Goal: Information Seeking & Learning: Learn about a topic

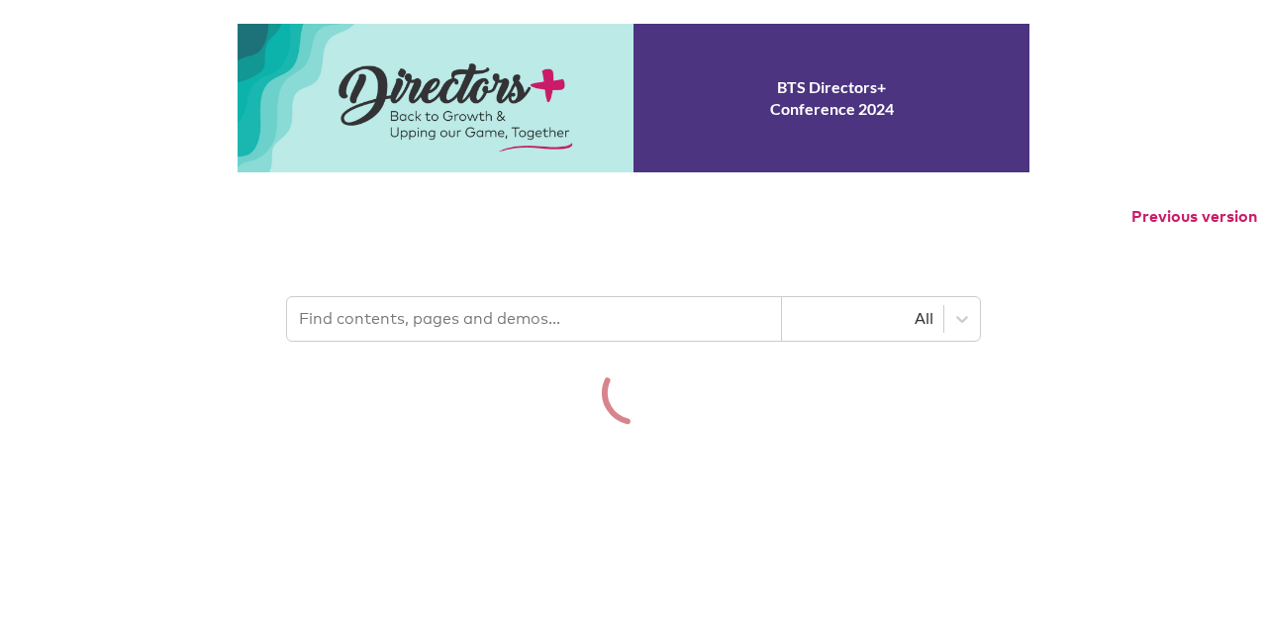
click at [487, 304] on div "BTS Directors+ Conference 2024 Previous version All" at bounding box center [633, 224] width 1267 height 401
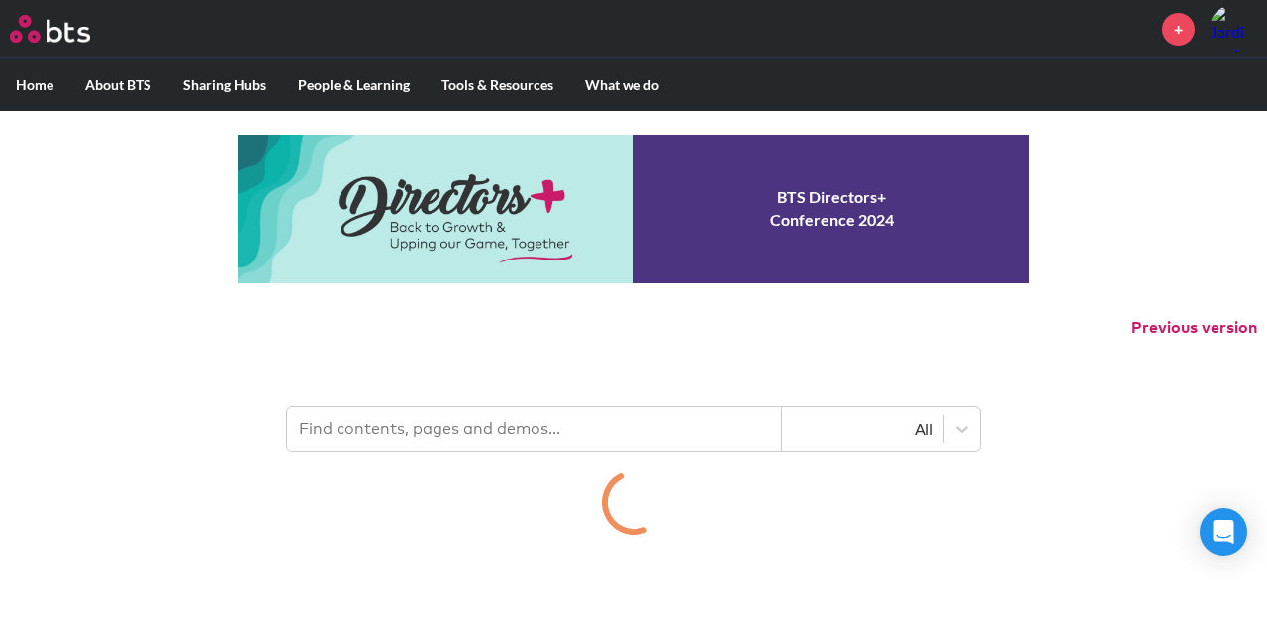
click at [484, 424] on input "text" at bounding box center [534, 429] width 495 height 44
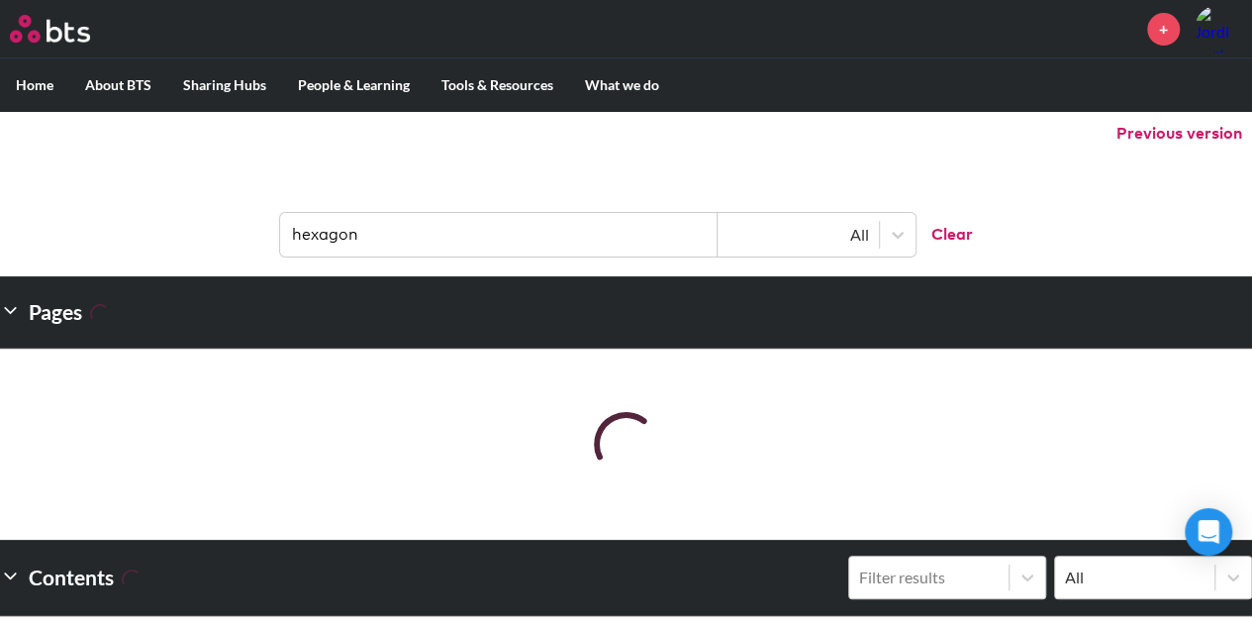
scroll to position [198, 0]
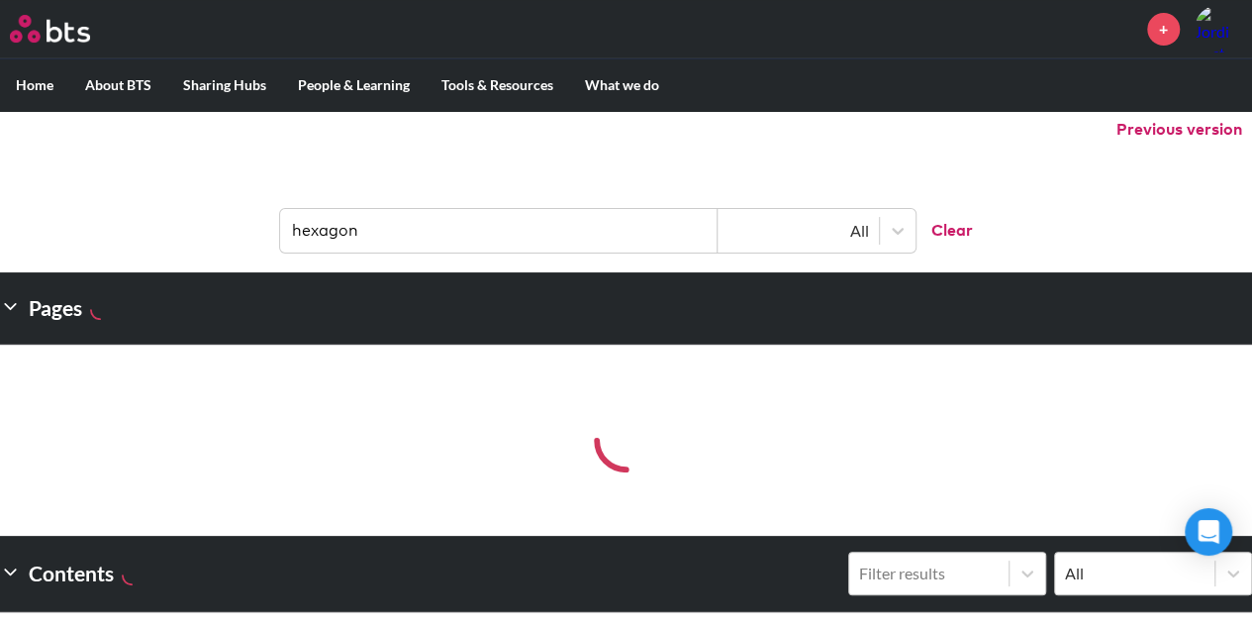
type input "hexagon"
click at [453, 182] on header "hexagon All Clear" at bounding box center [626, 220] width 1252 height 103
click at [462, 238] on input "hexagon" at bounding box center [499, 231] width 438 height 44
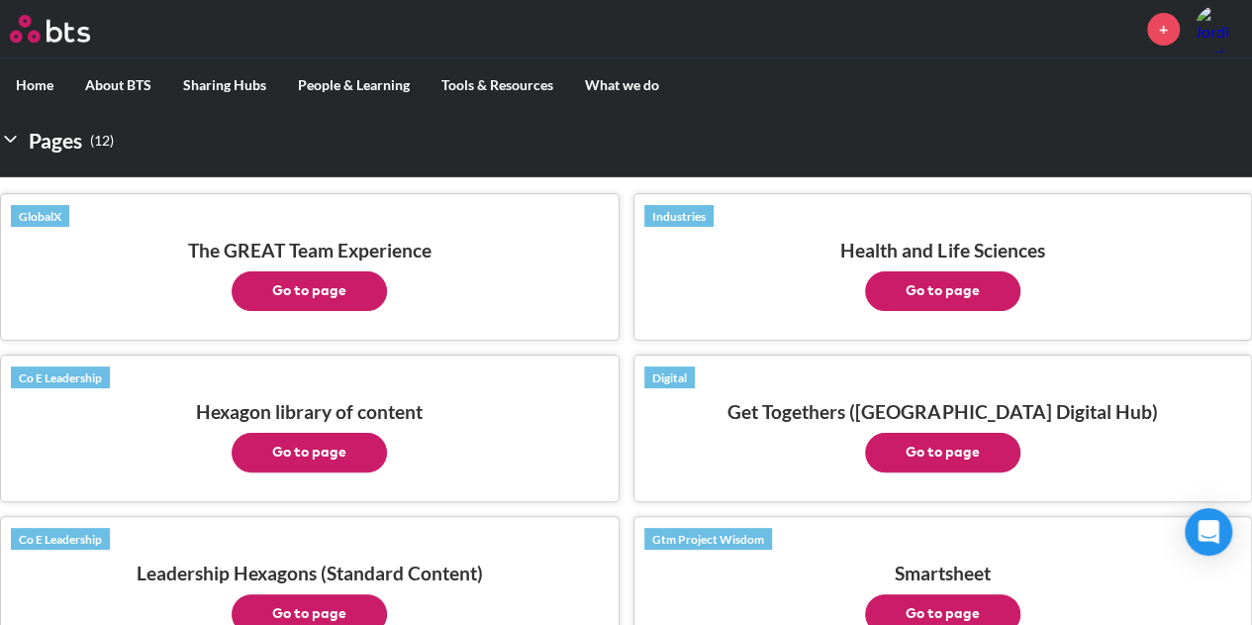
scroll to position [396, 0]
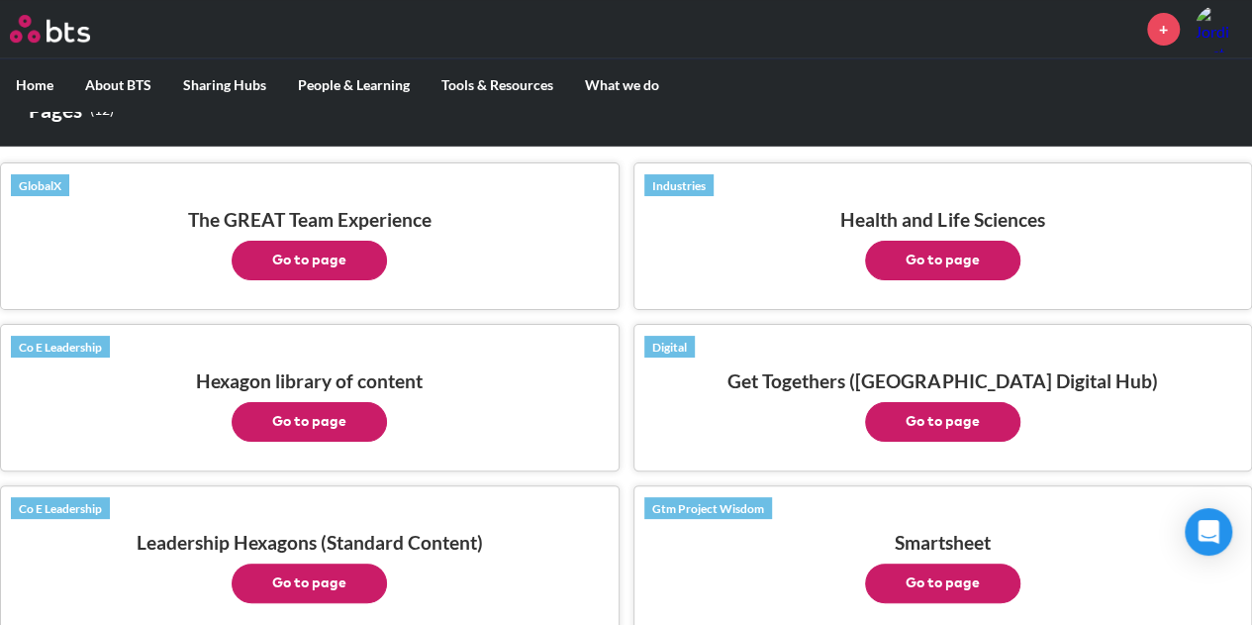
click at [278, 402] on button "Go to page" at bounding box center [309, 422] width 155 height 40
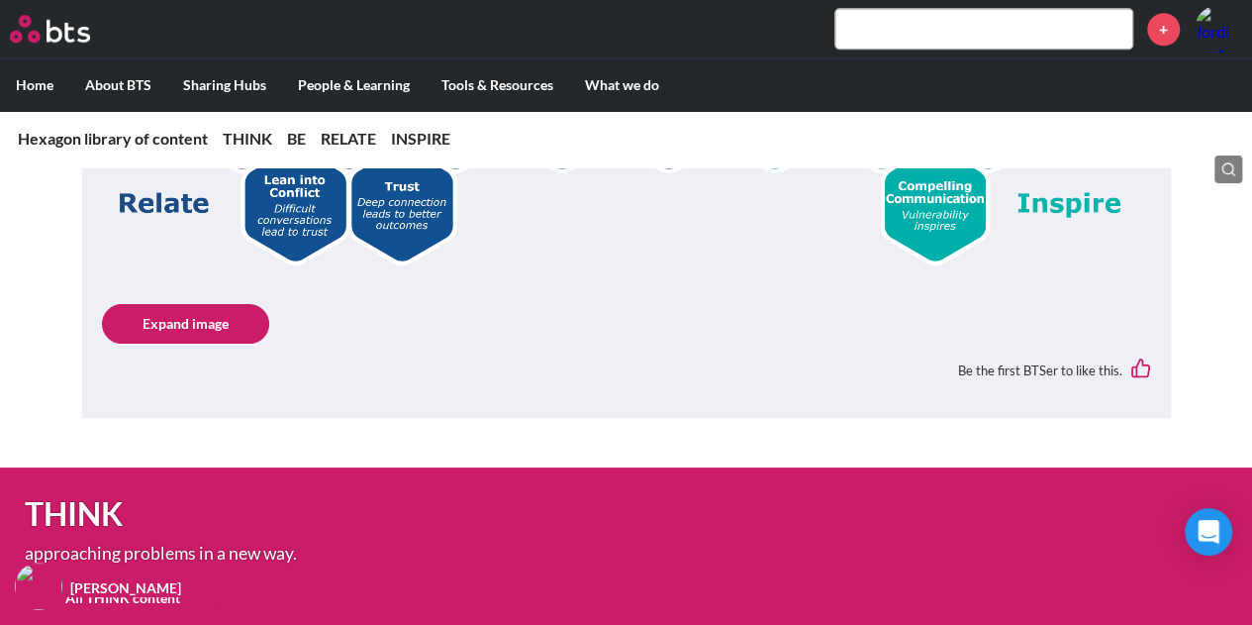
scroll to position [891, 0]
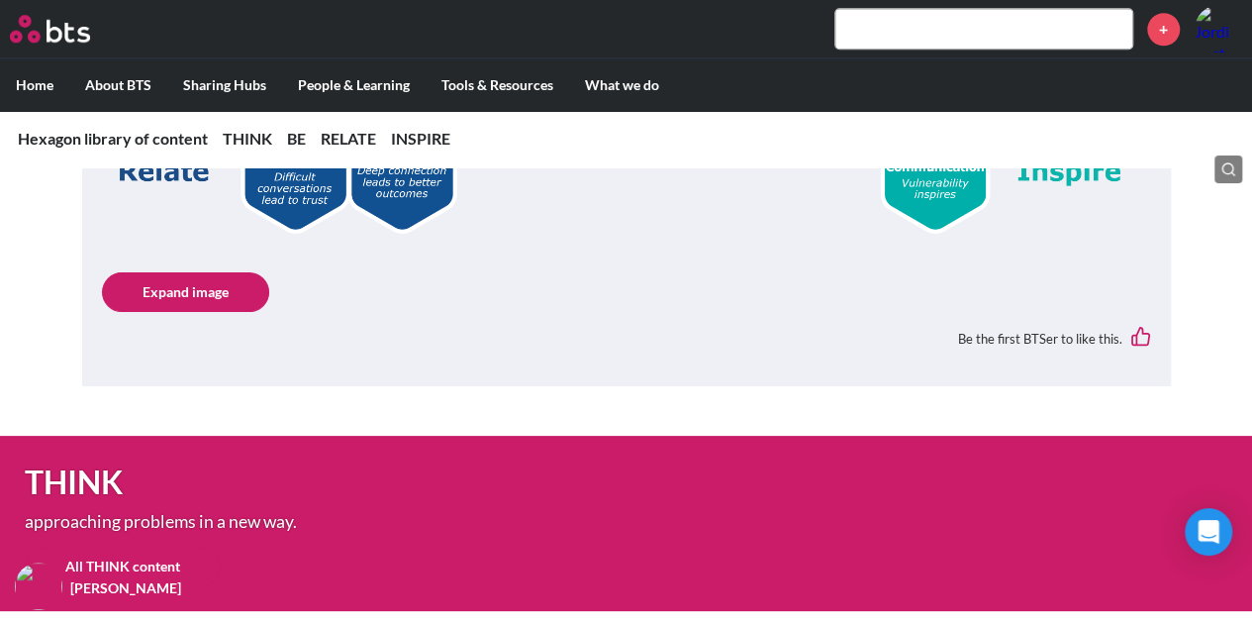
click at [1139, 335] on icon at bounding box center [1141, 336] width 21 height 21
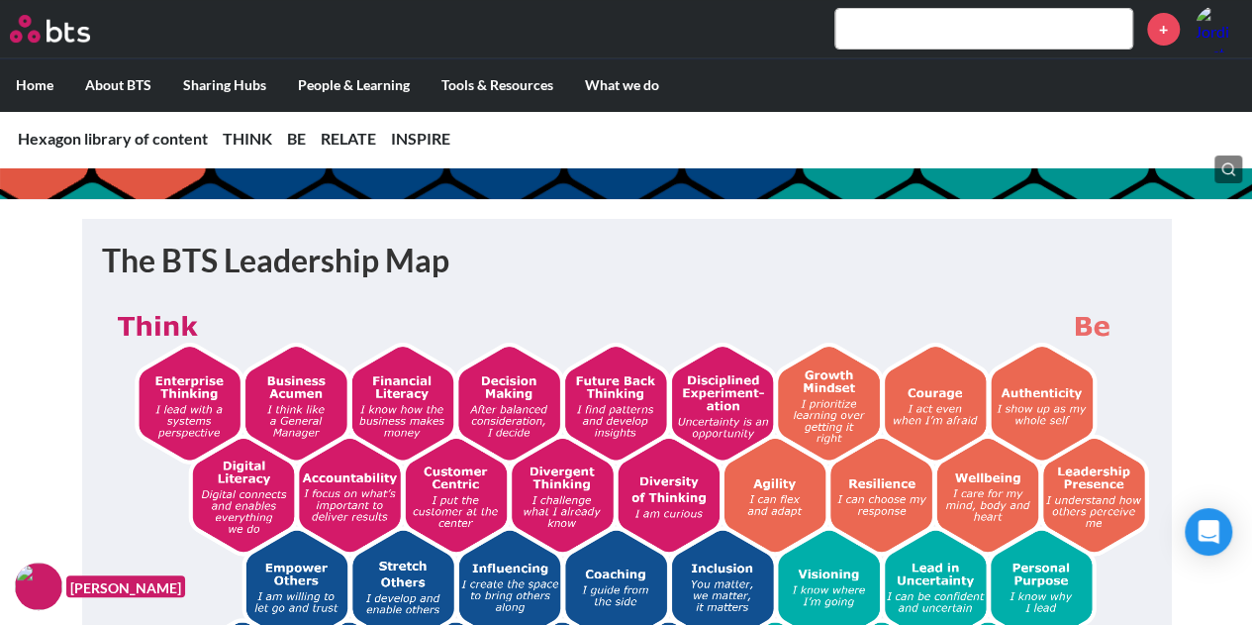
scroll to position [297, 0]
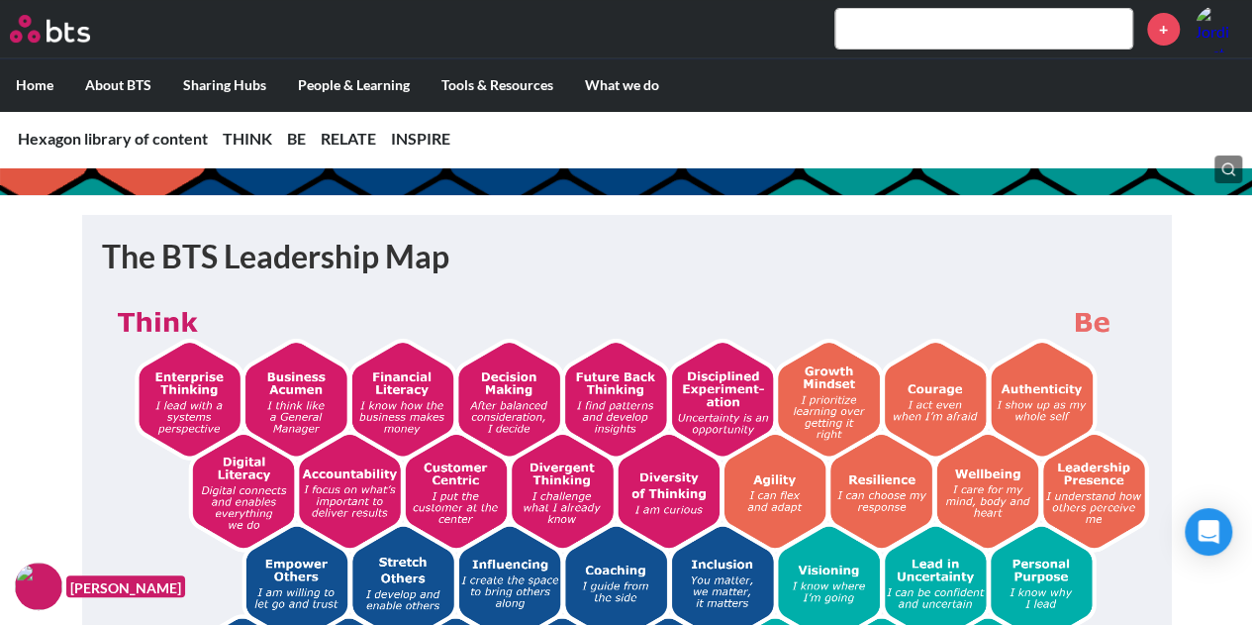
click at [276, 276] on h1 "The BTS Leadership Map" at bounding box center [627, 257] width 1050 height 45
click at [295, 269] on h1 "The BTS Leadership Map" at bounding box center [627, 257] width 1050 height 45
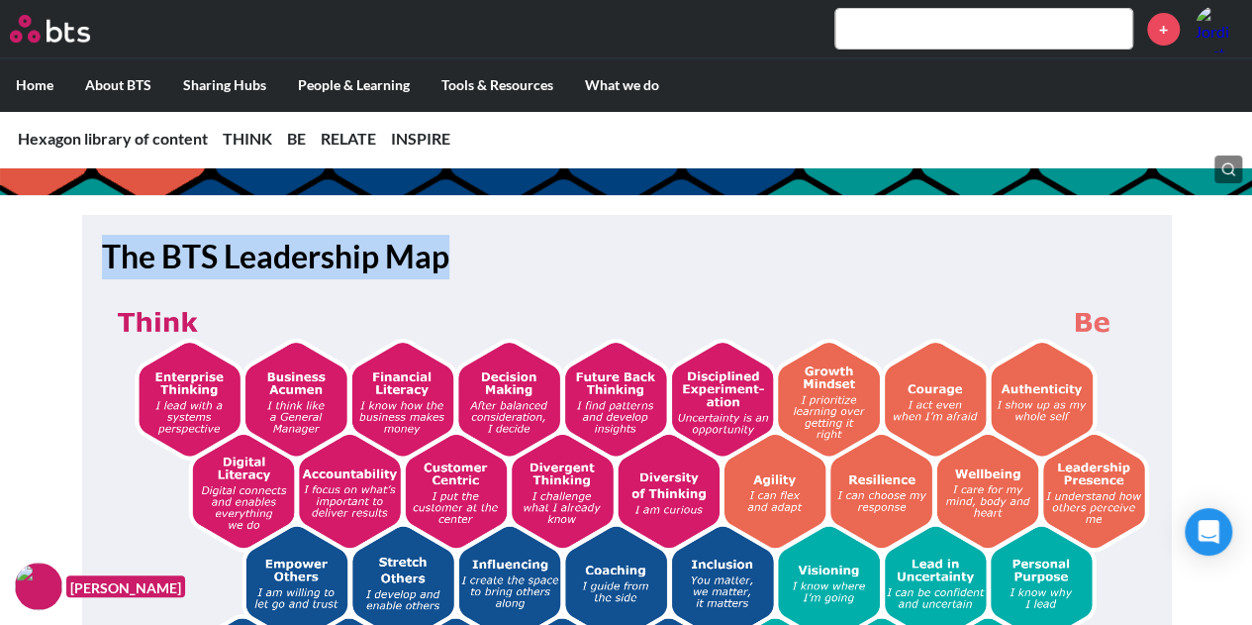
drag, startPoint x: 451, startPoint y: 259, endPoint x: 110, endPoint y: 250, distance: 341.7
click at [110, 250] on h1 "The BTS Leadership Map" at bounding box center [627, 257] width 1050 height 45
drag, startPoint x: 108, startPoint y: 254, endPoint x: 444, endPoint y: 264, distance: 335.8
click at [444, 264] on h1 "The BTS Leadership Map" at bounding box center [627, 257] width 1050 height 45
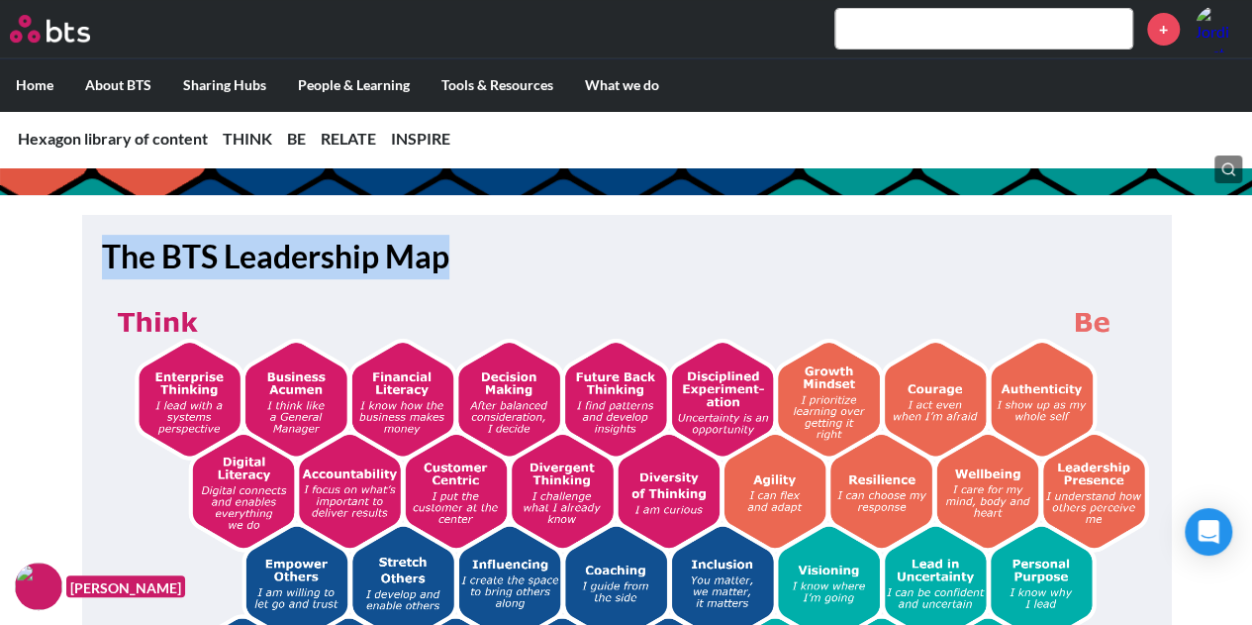
copy h1 "The BTS Leadership Map"
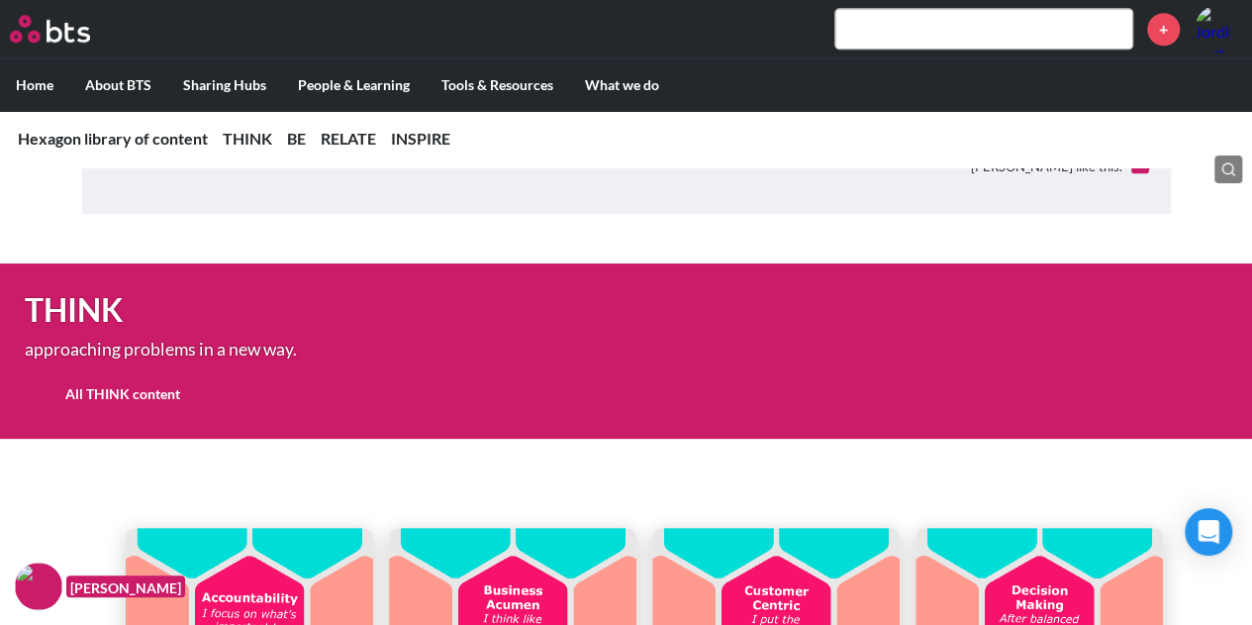
scroll to position [1089, 0]
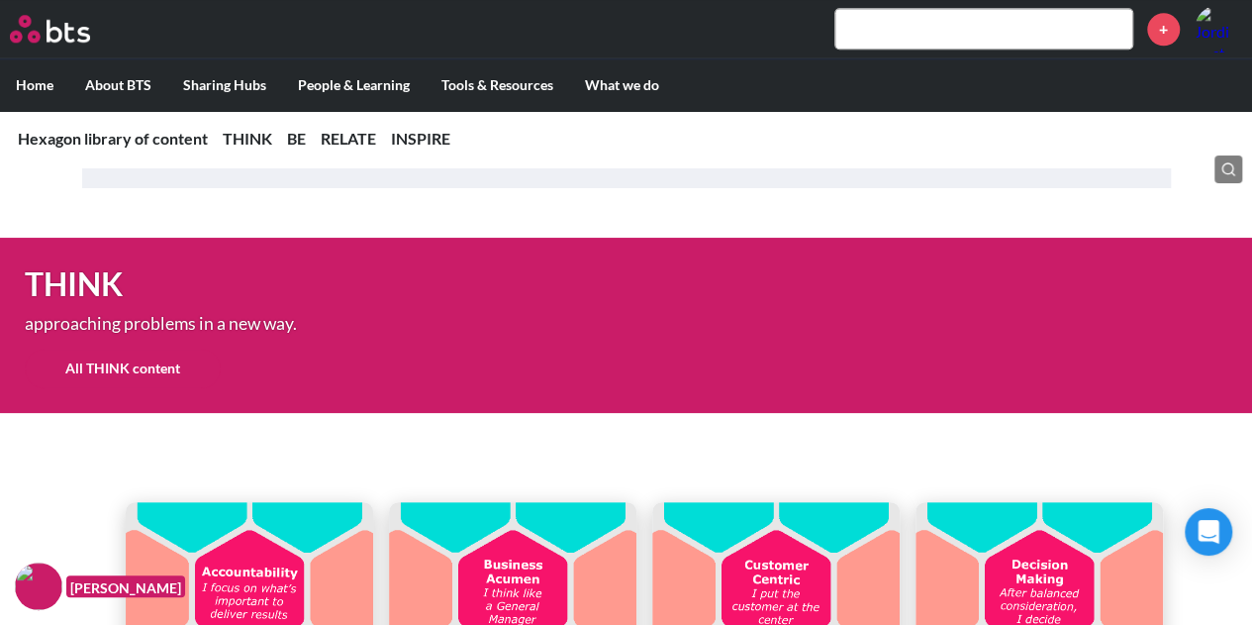
click at [107, 369] on link "All THINK content" at bounding box center [123, 369] width 196 height 40
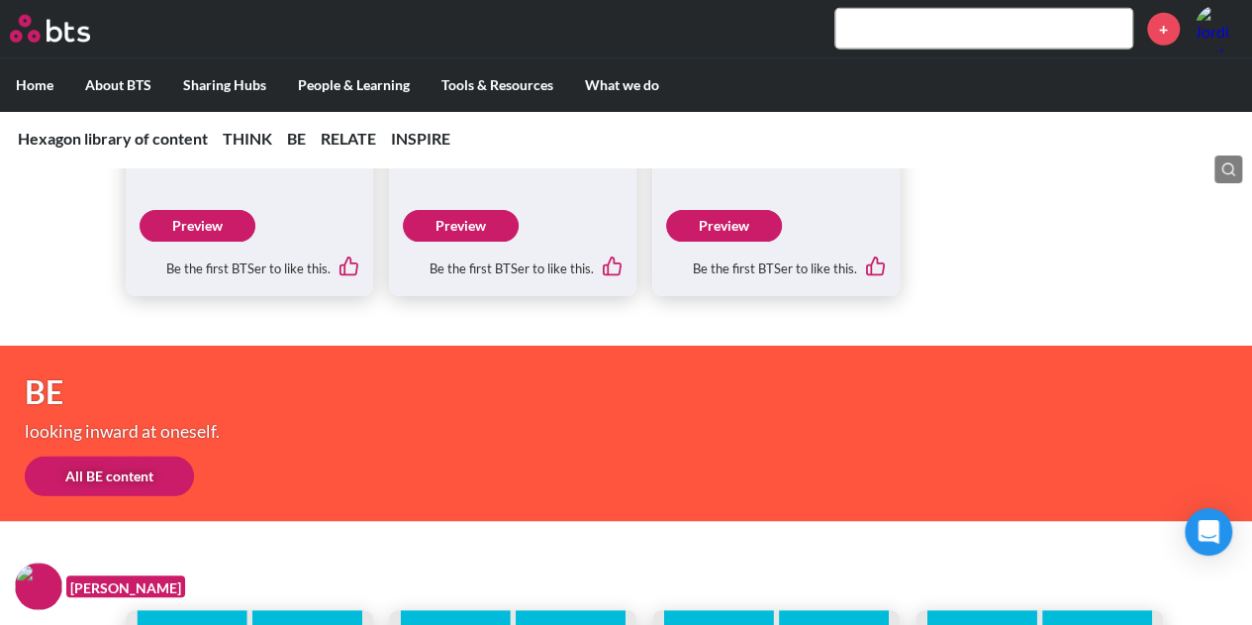
scroll to position [2772, 0]
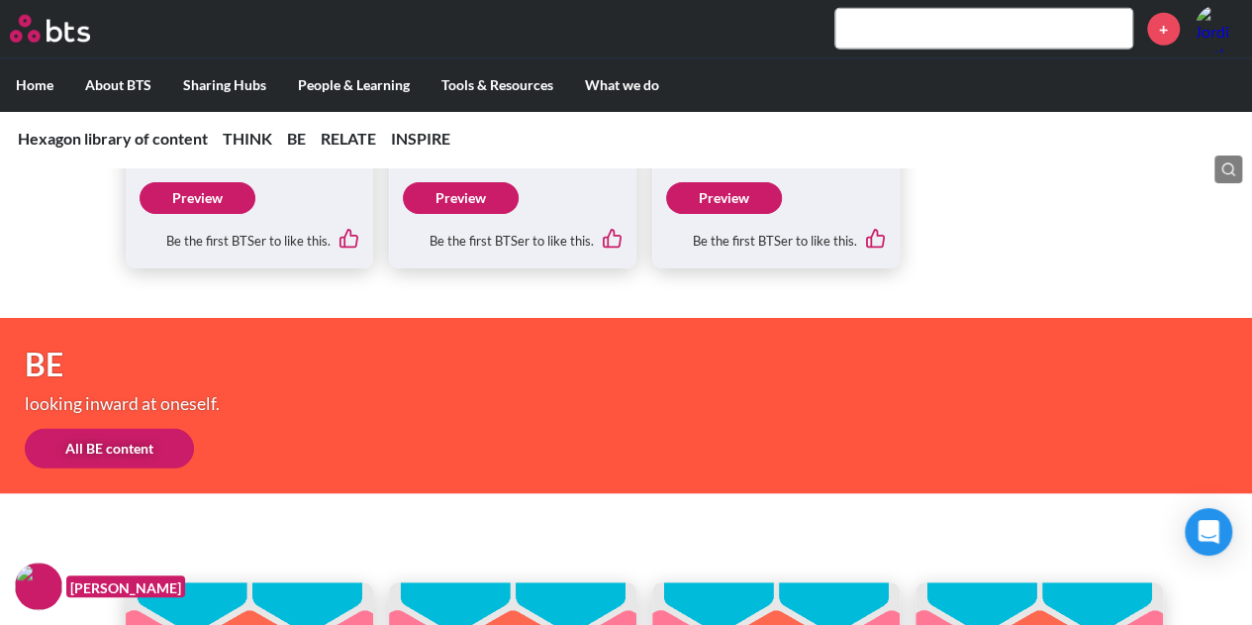
click at [463, 189] on link "Preview" at bounding box center [461, 198] width 116 height 32
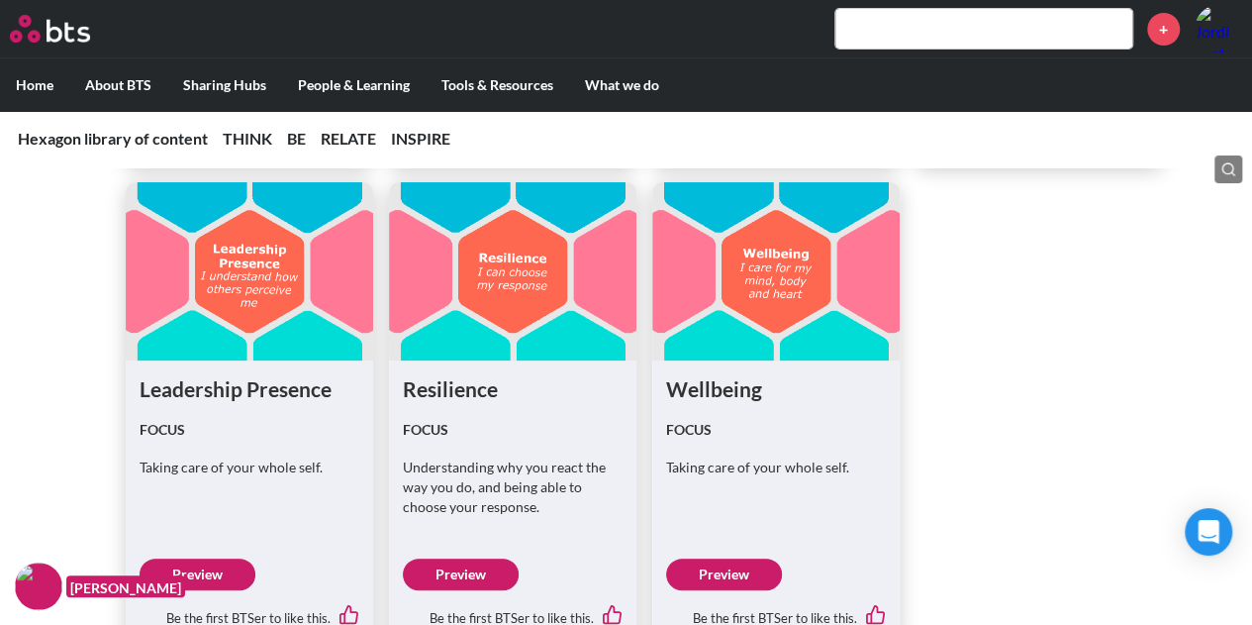
scroll to position [3663, 0]
